Goal: Transaction & Acquisition: Purchase product/service

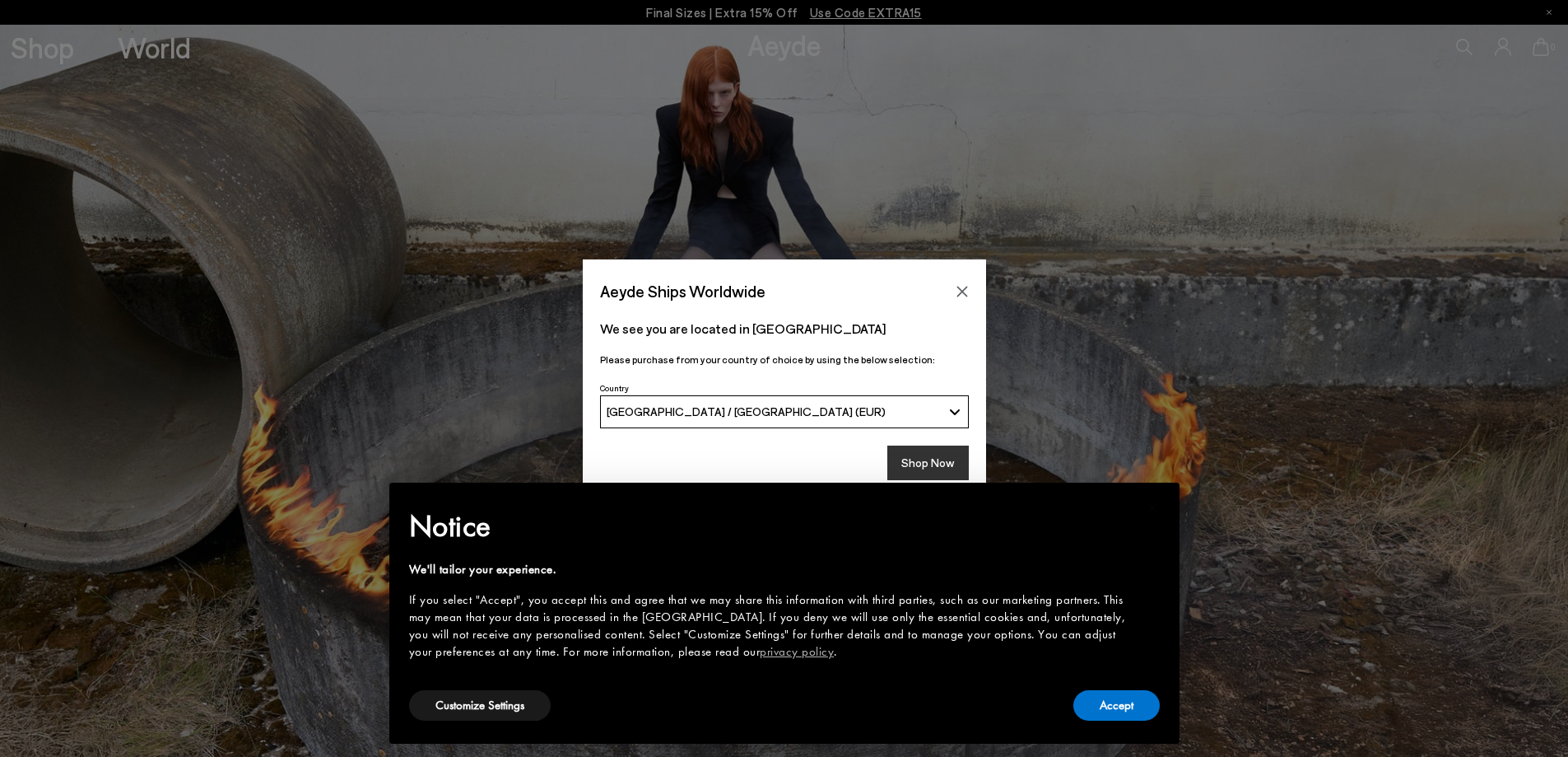
click at [946, 462] on button "Shop Now" at bounding box center [928, 462] width 82 height 35
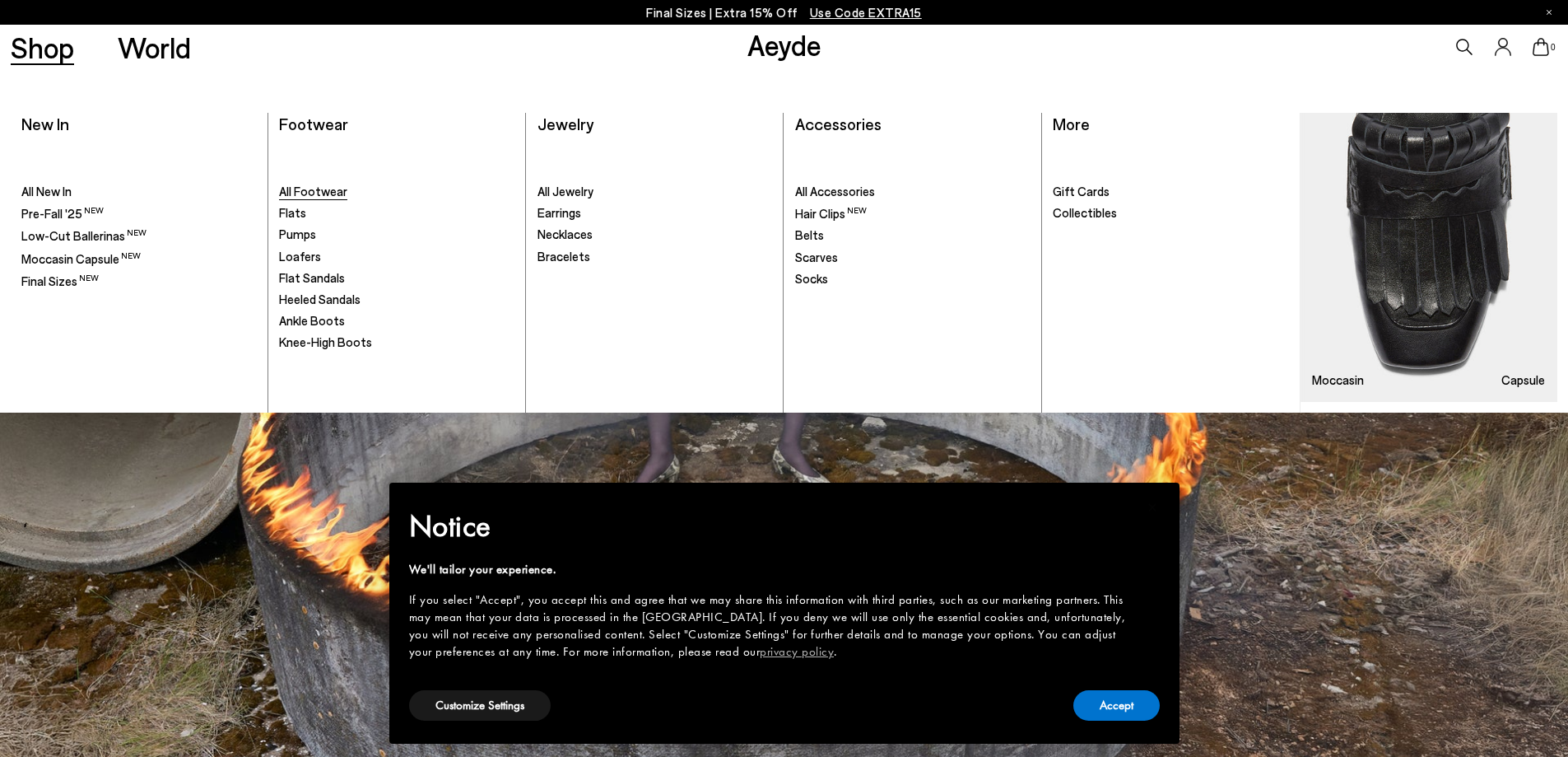
click at [305, 186] on span "All Footwear" at bounding box center [313, 190] width 68 height 15
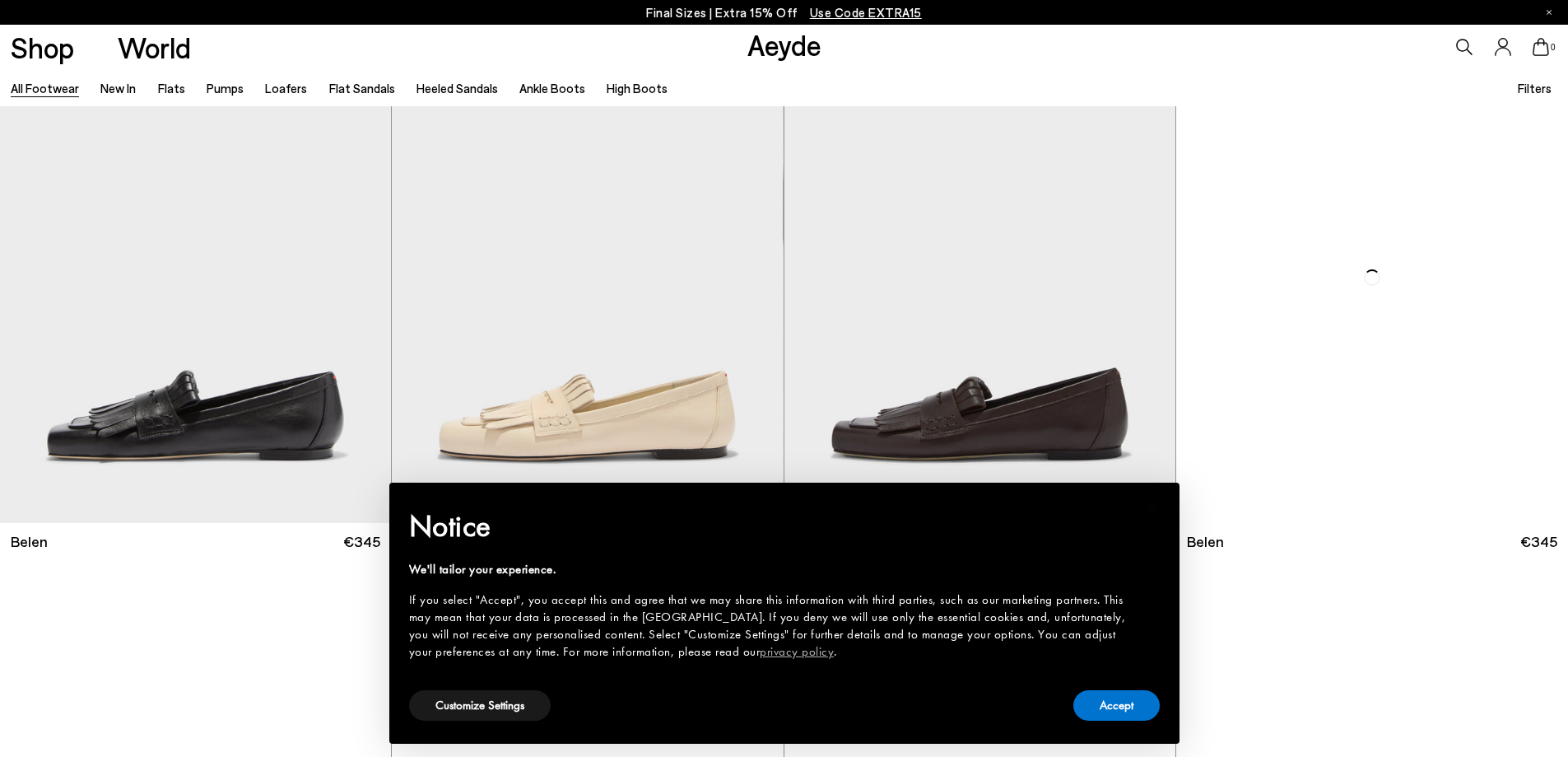
scroll to position [82, 0]
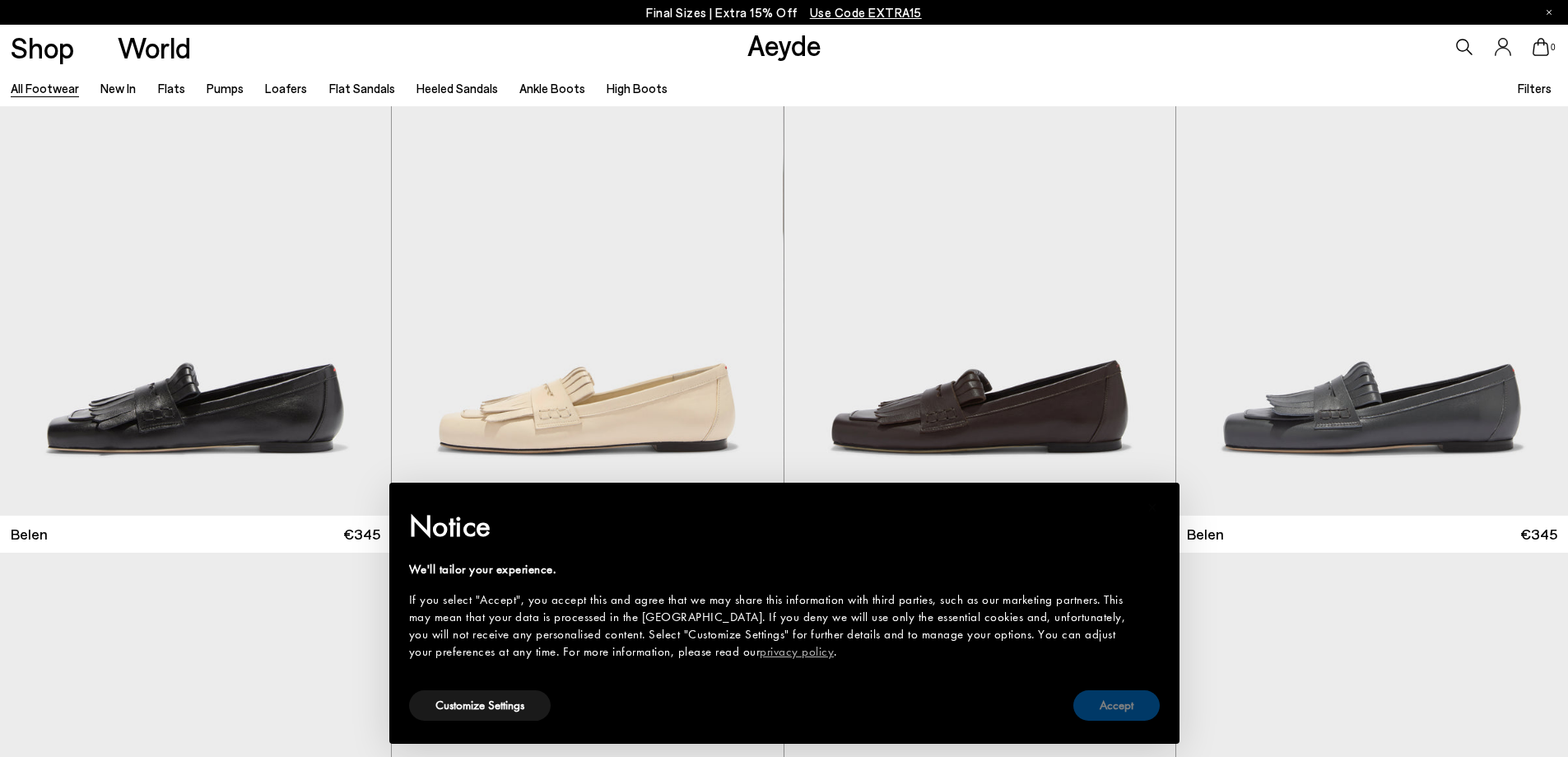
click at [1126, 703] on button "Accept" at bounding box center [1117, 705] width 87 height 31
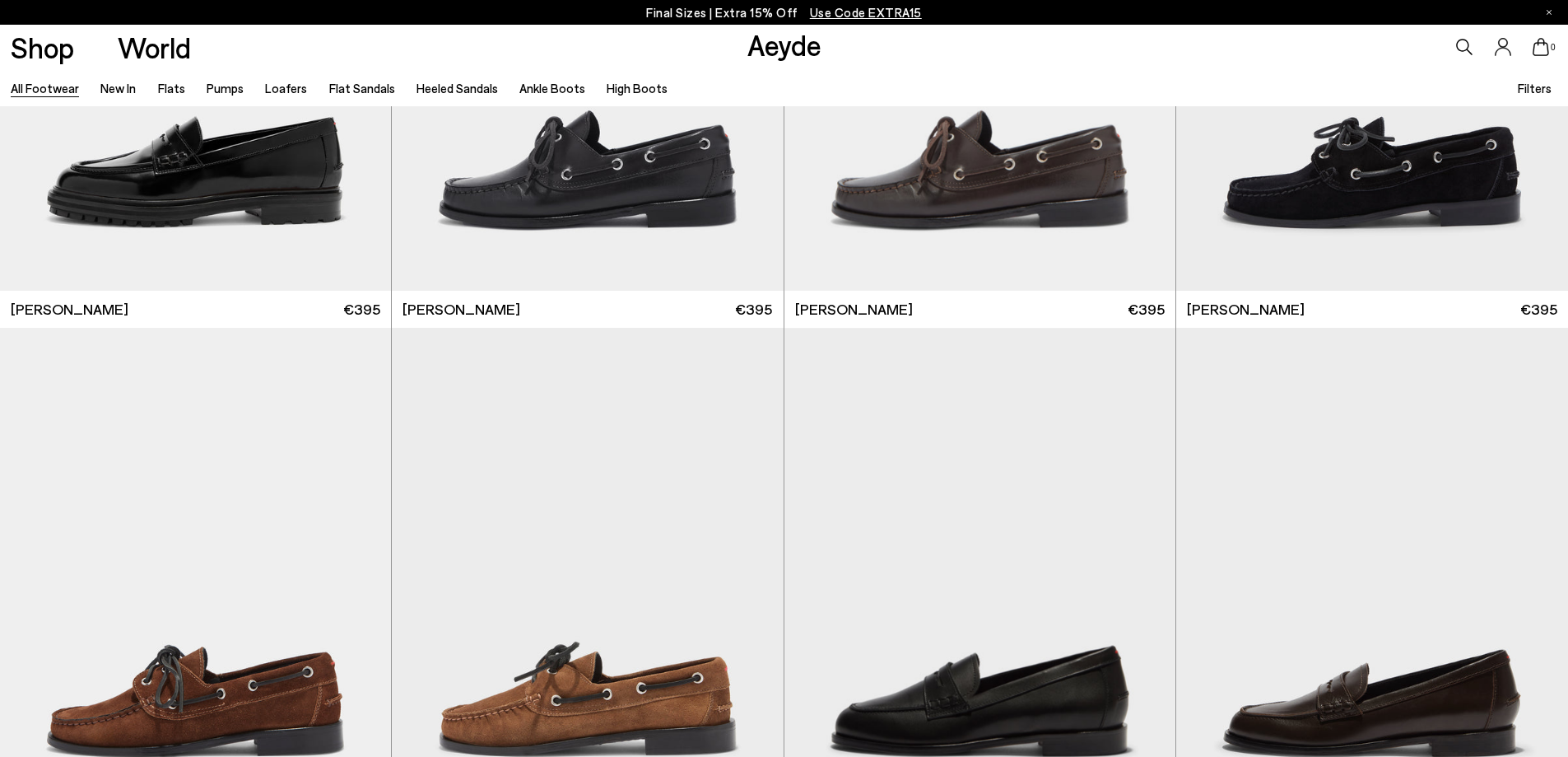
scroll to position [2043, 0]
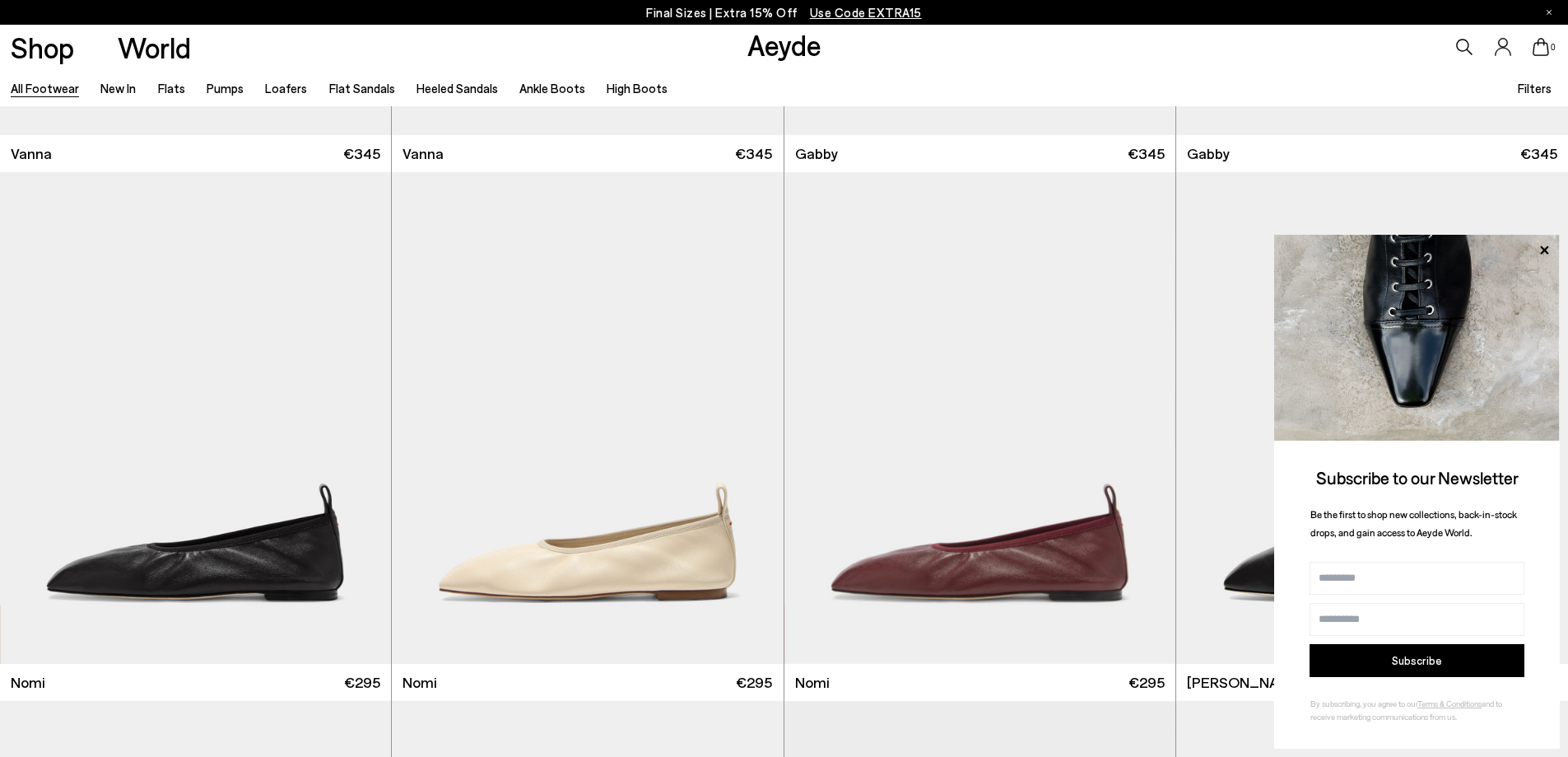
scroll to position [5270, 0]
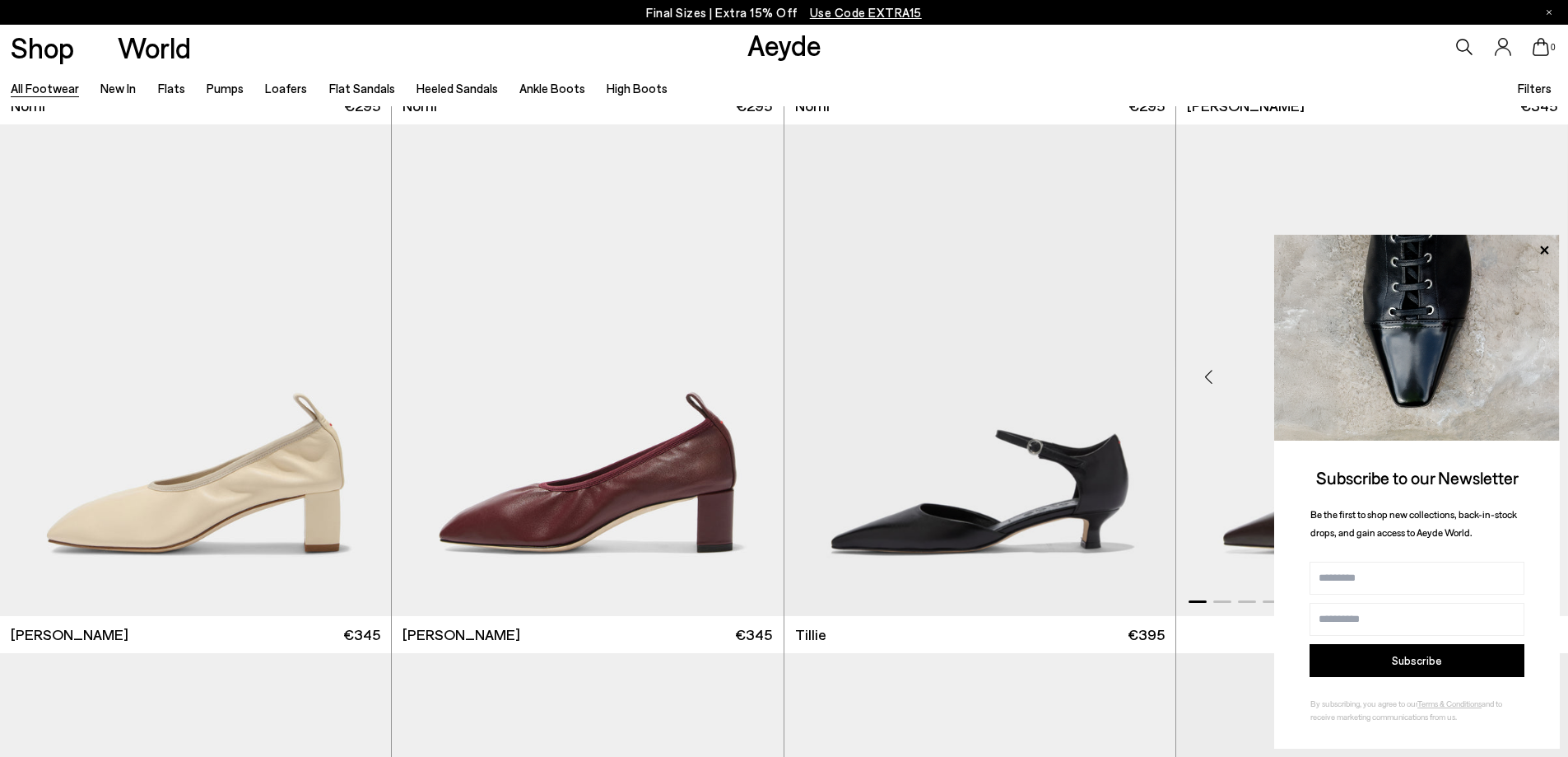
click at [1550, 248] on icon at bounding box center [1544, 251] width 22 height 22
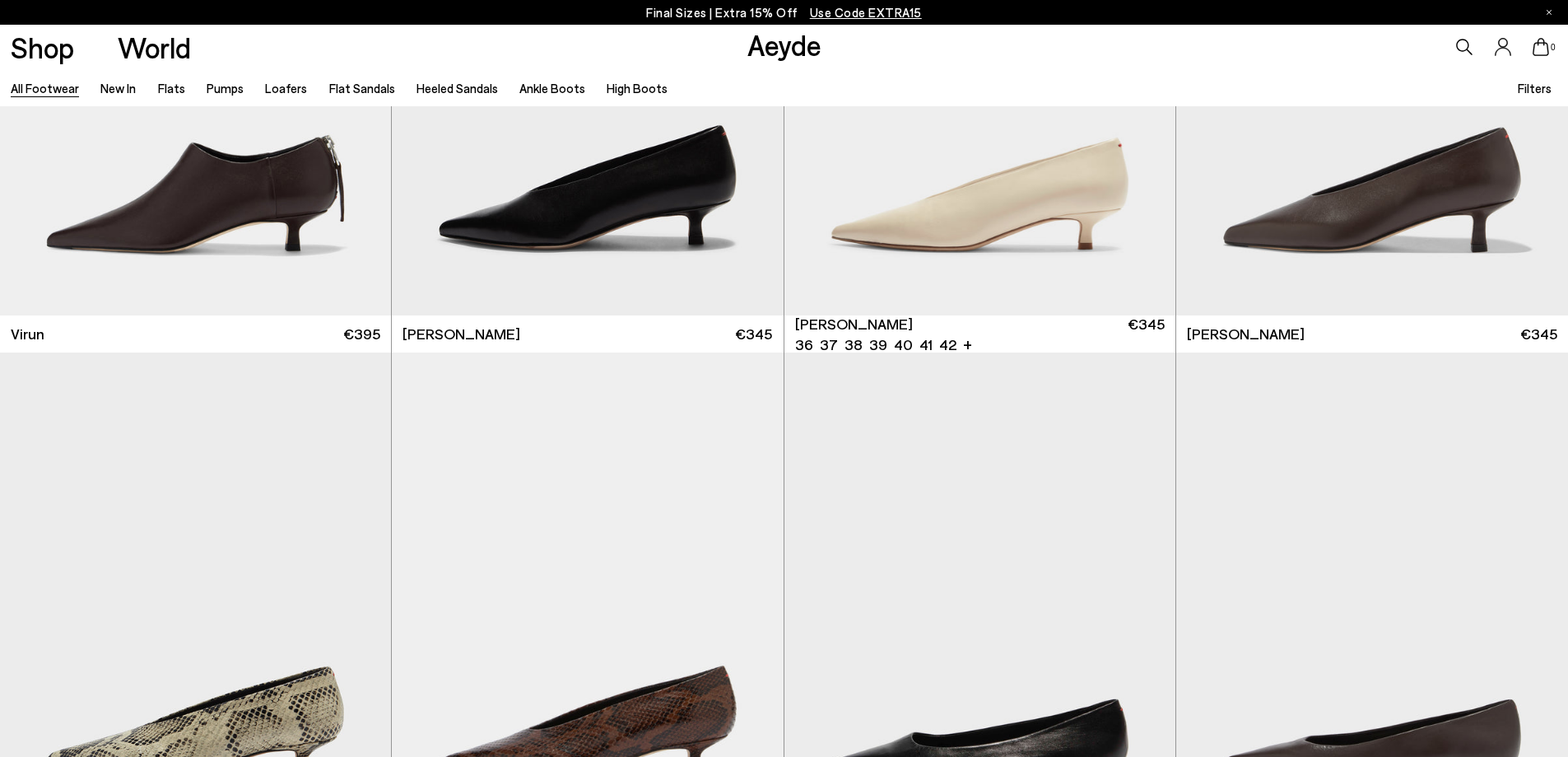
scroll to position [7411, 0]
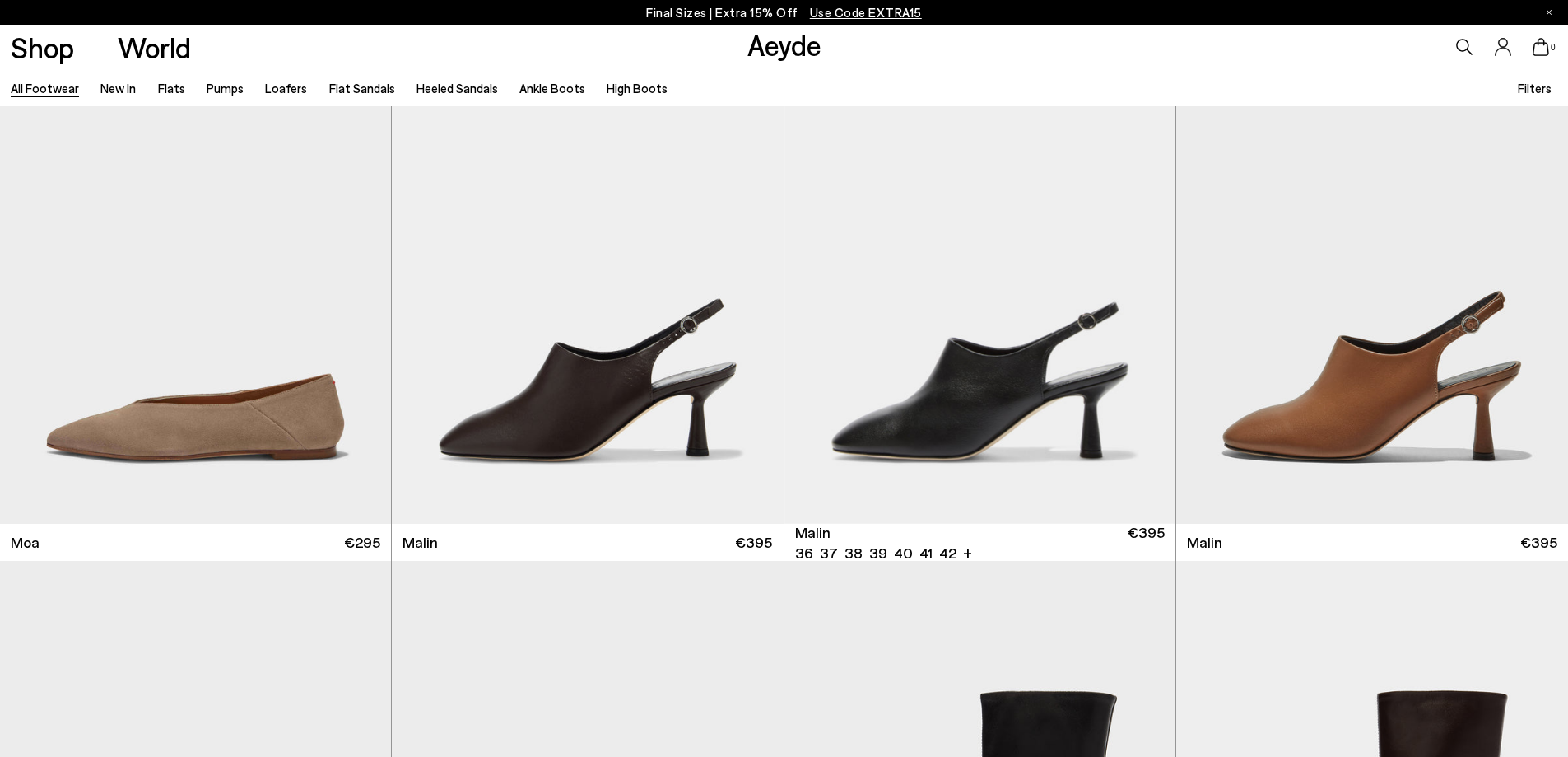
scroll to position [9635, 0]
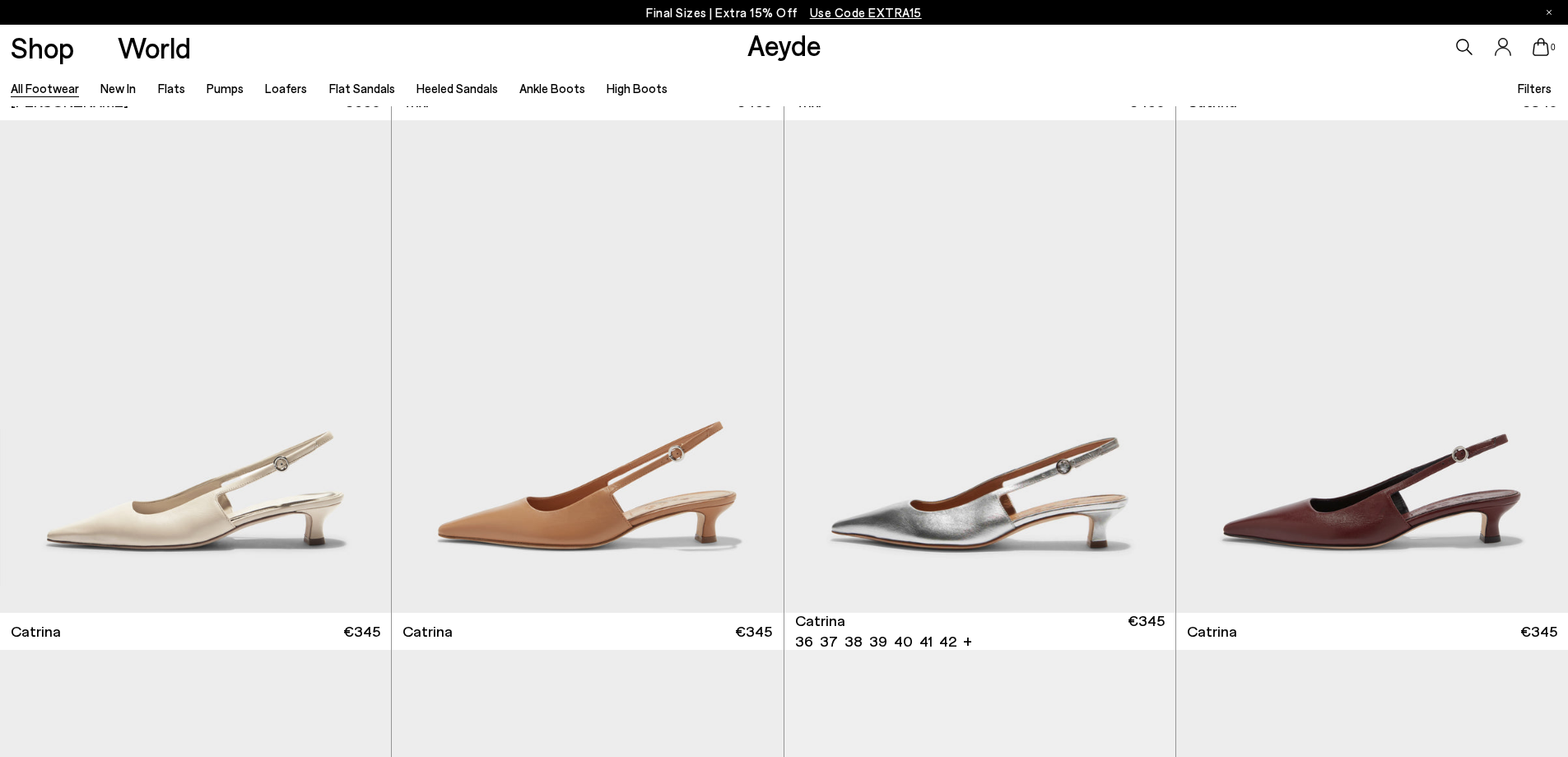
scroll to position [13752, 0]
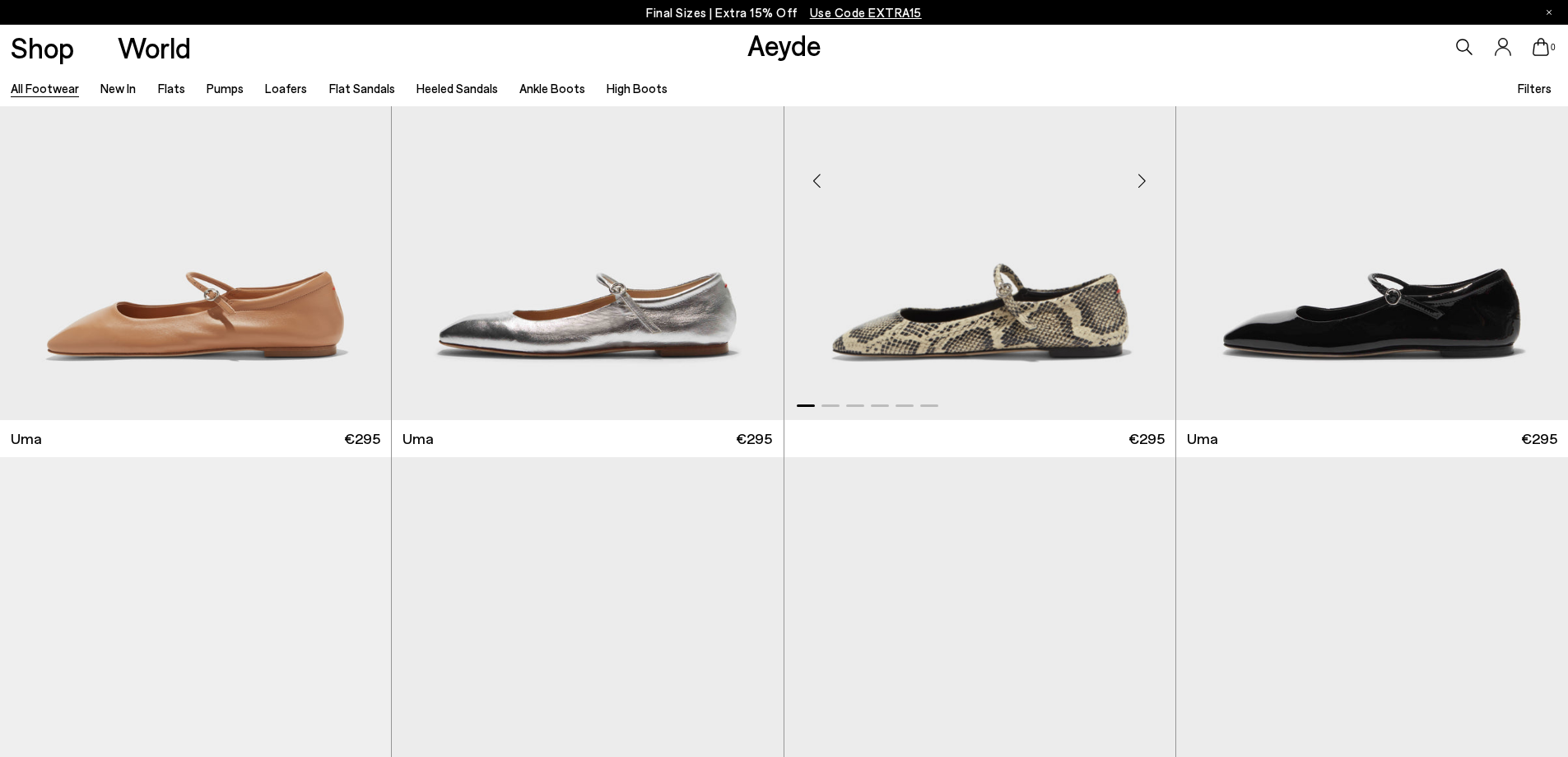
scroll to position [16717, 0]
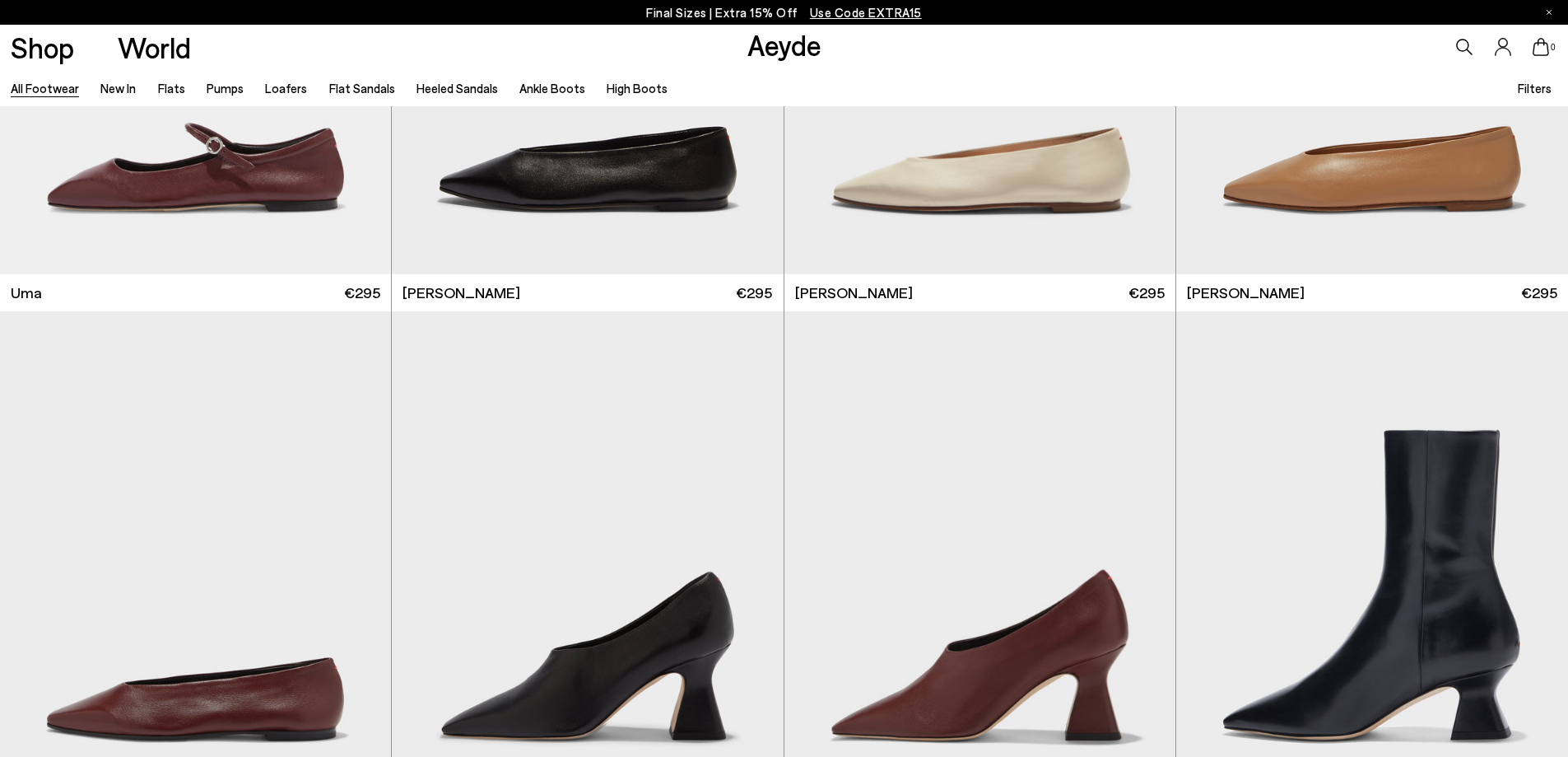
scroll to position [17375, 0]
